Goal: Book appointment/travel/reservation

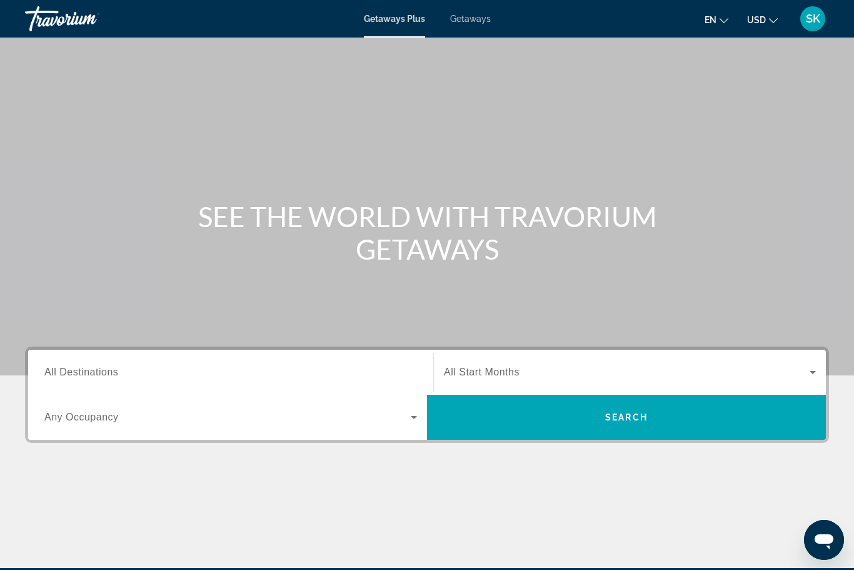
click at [462, 23] on span "Getaways" at bounding box center [470, 19] width 41 height 10
click at [64, 367] on span "All Destinations" at bounding box center [81, 372] width 74 height 11
click at [64, 367] on input "Destination All Destinations" at bounding box center [230, 372] width 373 height 15
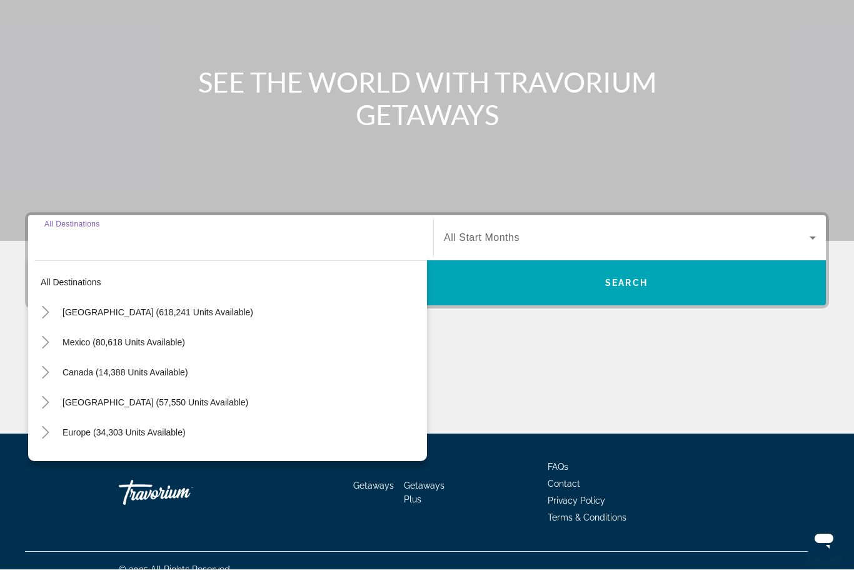
scroll to position [151, 0]
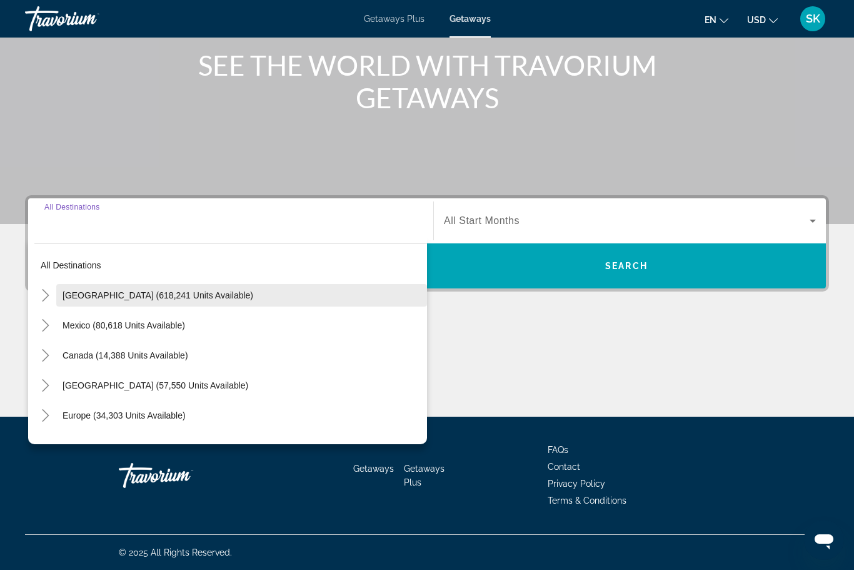
click at [72, 296] on span "United States (618,241 units available)" at bounding box center [158, 295] width 191 height 10
type input "**********"
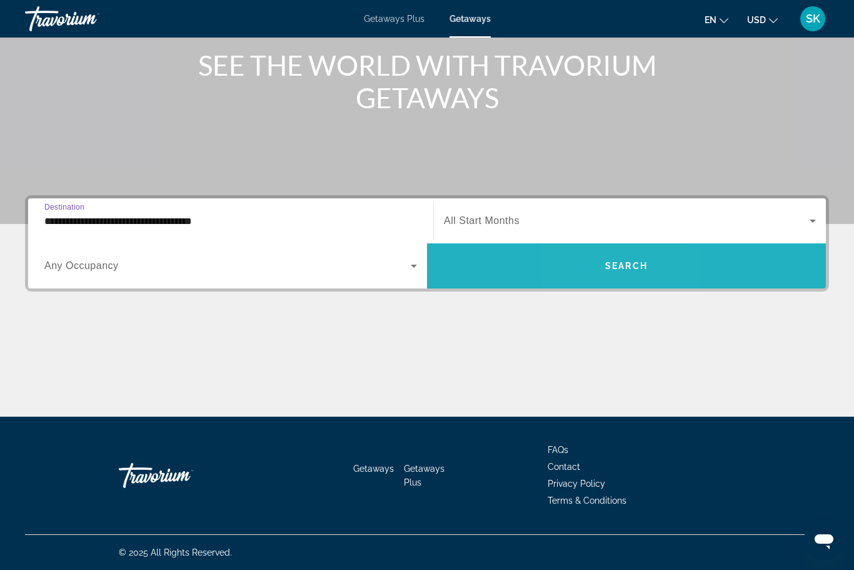
click at [606, 273] on span "Search widget" at bounding box center [626, 266] width 399 height 30
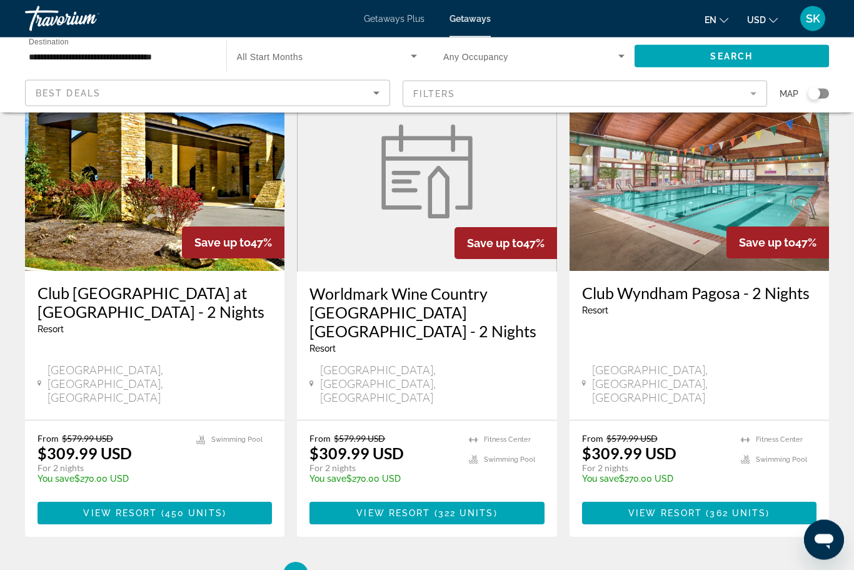
scroll to position [1528, 0]
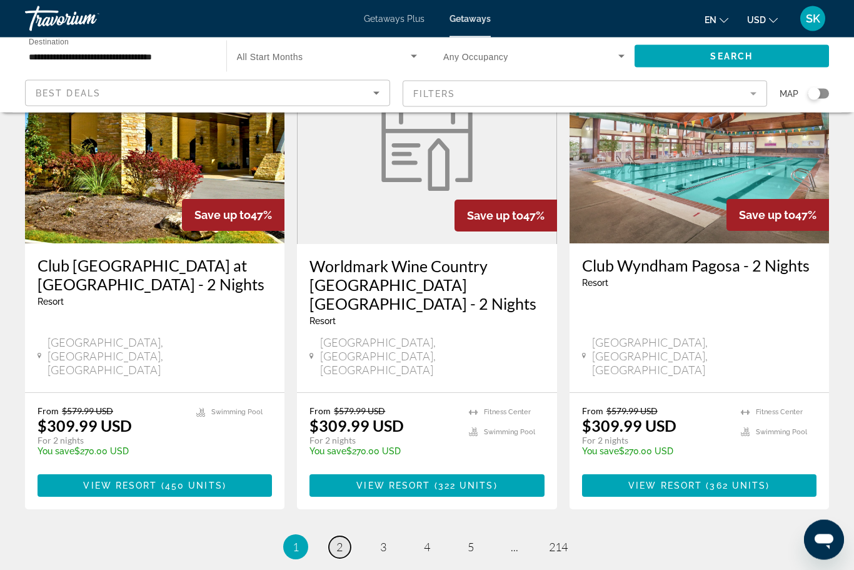
click at [335, 537] on link "page 2" at bounding box center [340, 548] width 22 height 22
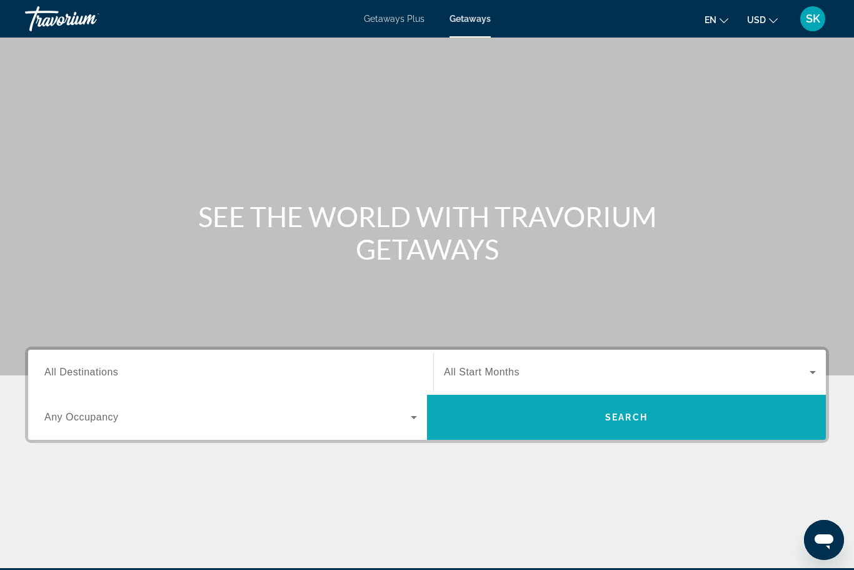
click at [548, 412] on span "Search widget" at bounding box center [626, 417] width 399 height 30
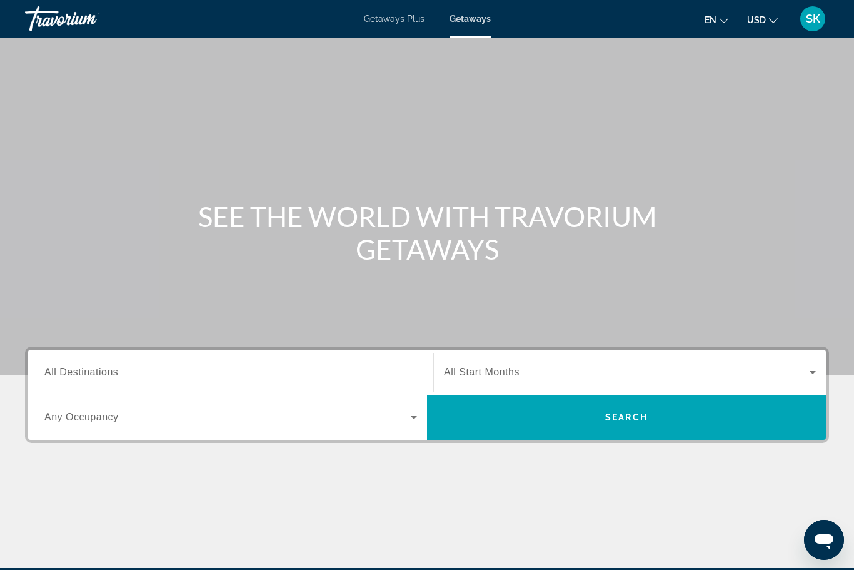
click at [472, 23] on span "Getaways" at bounding box center [470, 19] width 41 height 10
click at [480, 18] on span "Getaways" at bounding box center [470, 19] width 41 height 10
click at [482, 14] on span "Getaways" at bounding box center [470, 19] width 41 height 10
click at [53, 372] on span "All Destinations" at bounding box center [81, 372] width 74 height 11
click at [53, 372] on input "Destination All Destinations" at bounding box center [230, 372] width 373 height 15
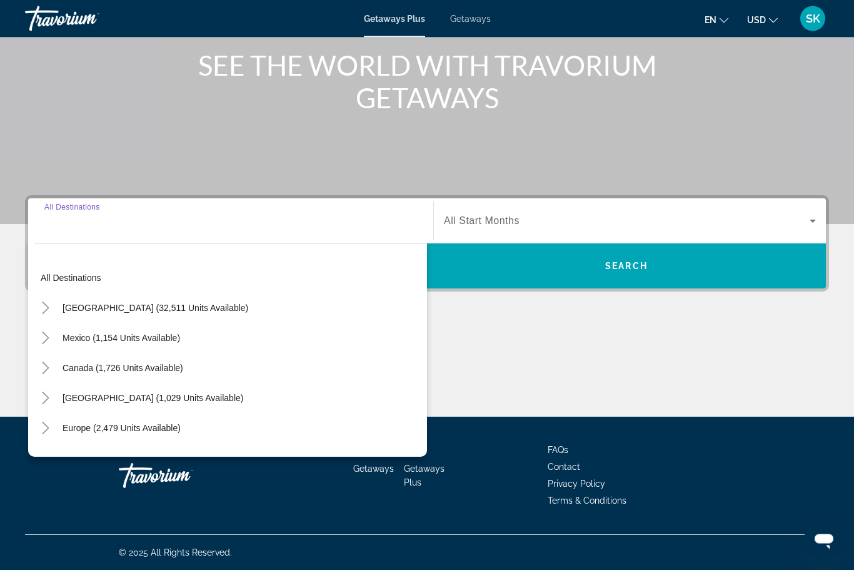
scroll to position [151, 0]
click at [77, 365] on span "Canada (1,726 units available)" at bounding box center [123, 368] width 121 height 10
type input "**********"
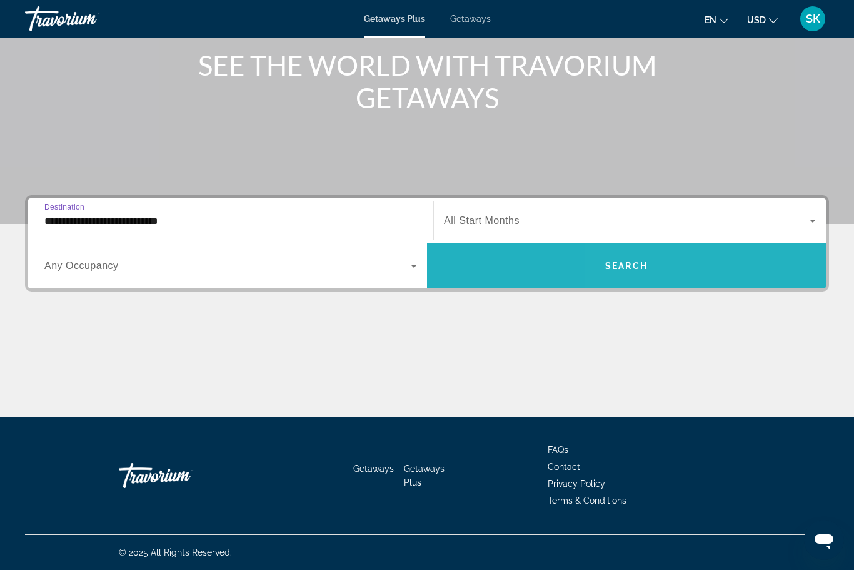
click at [740, 265] on span "Search widget" at bounding box center [626, 266] width 399 height 30
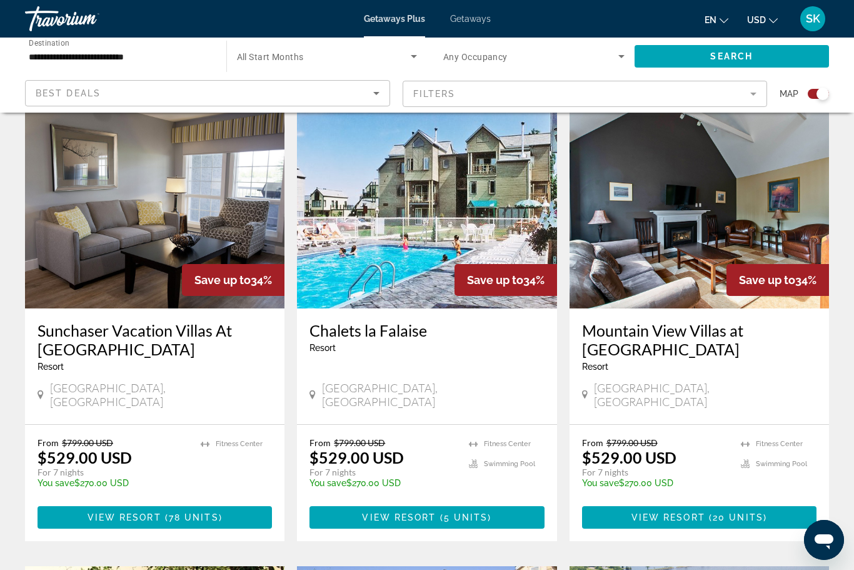
scroll to position [434, 0]
